Goal: Use online tool/utility

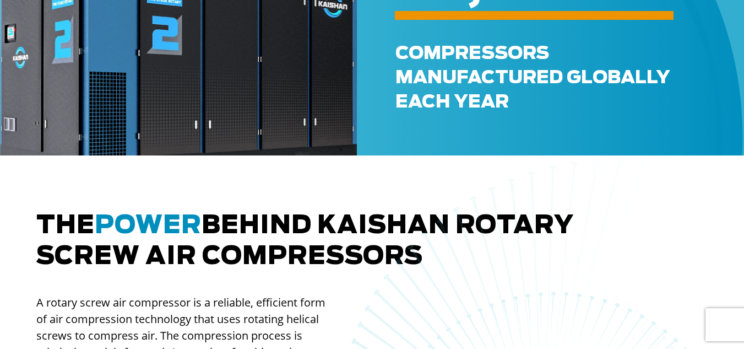
scroll to position [551, 0]
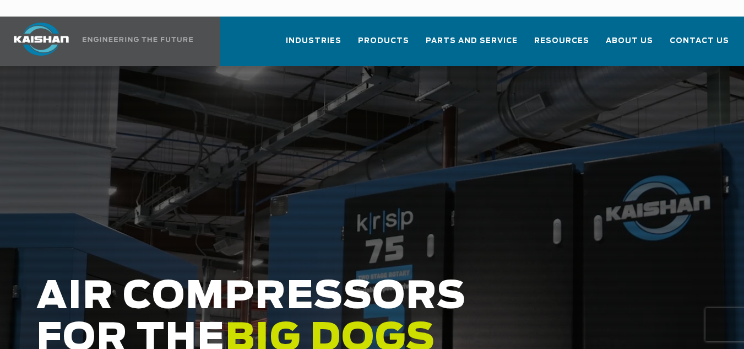
click at [237, 97] on div at bounding box center [372, 272] width 744 height 413
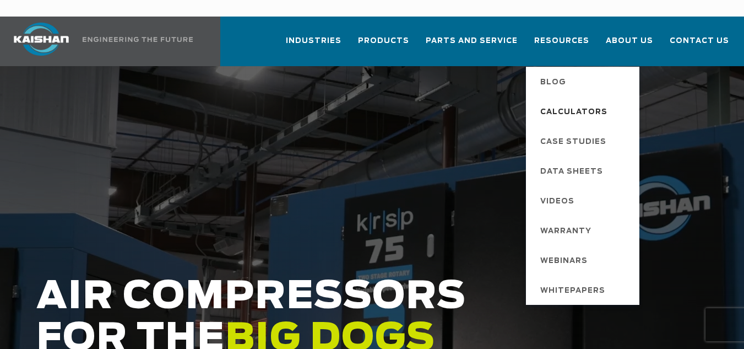
click at [578, 103] on span "Calculators" at bounding box center [573, 112] width 67 height 19
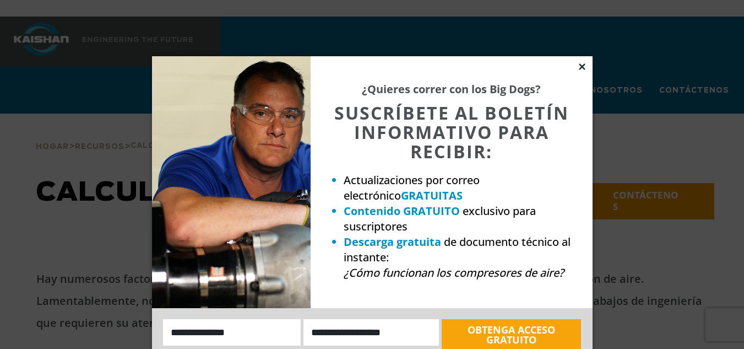
click at [580, 67] on icon at bounding box center [582, 67] width 10 height 10
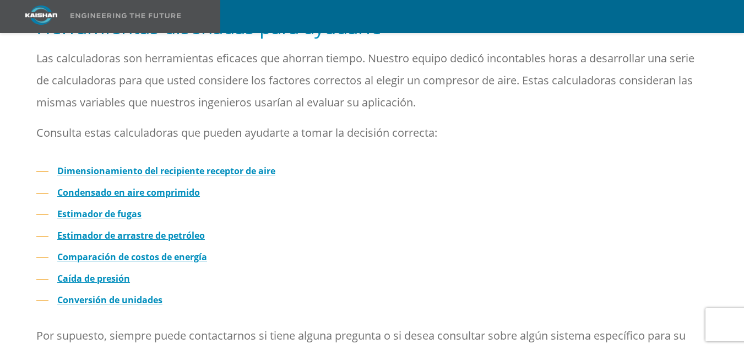
scroll to position [418, 0]
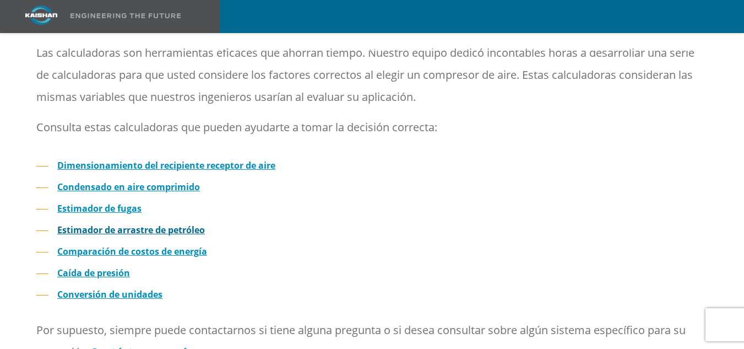
click at [134, 224] on font "Estimador de arrastre de petróleo" at bounding box center [131, 230] width 148 height 12
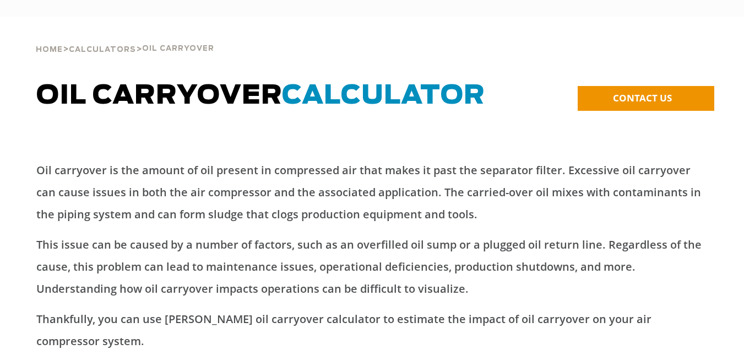
type input "******"
type input "****"
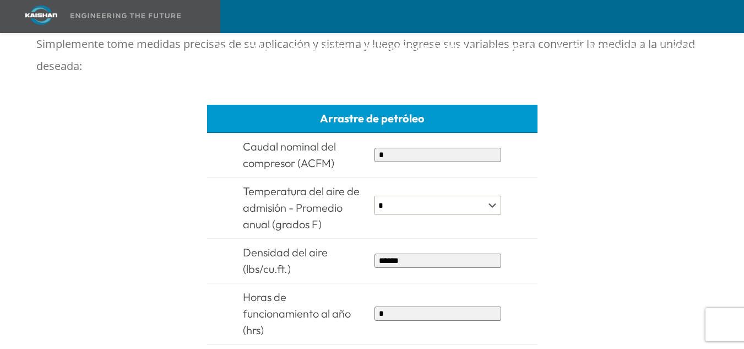
scroll to position [551, 0]
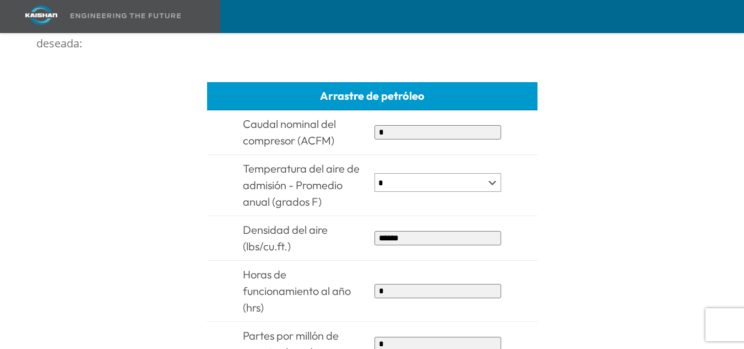
click at [393, 125] on input "*" at bounding box center [437, 132] width 127 height 14
type input "*"
